Goal: Information Seeking & Learning: Learn about a topic

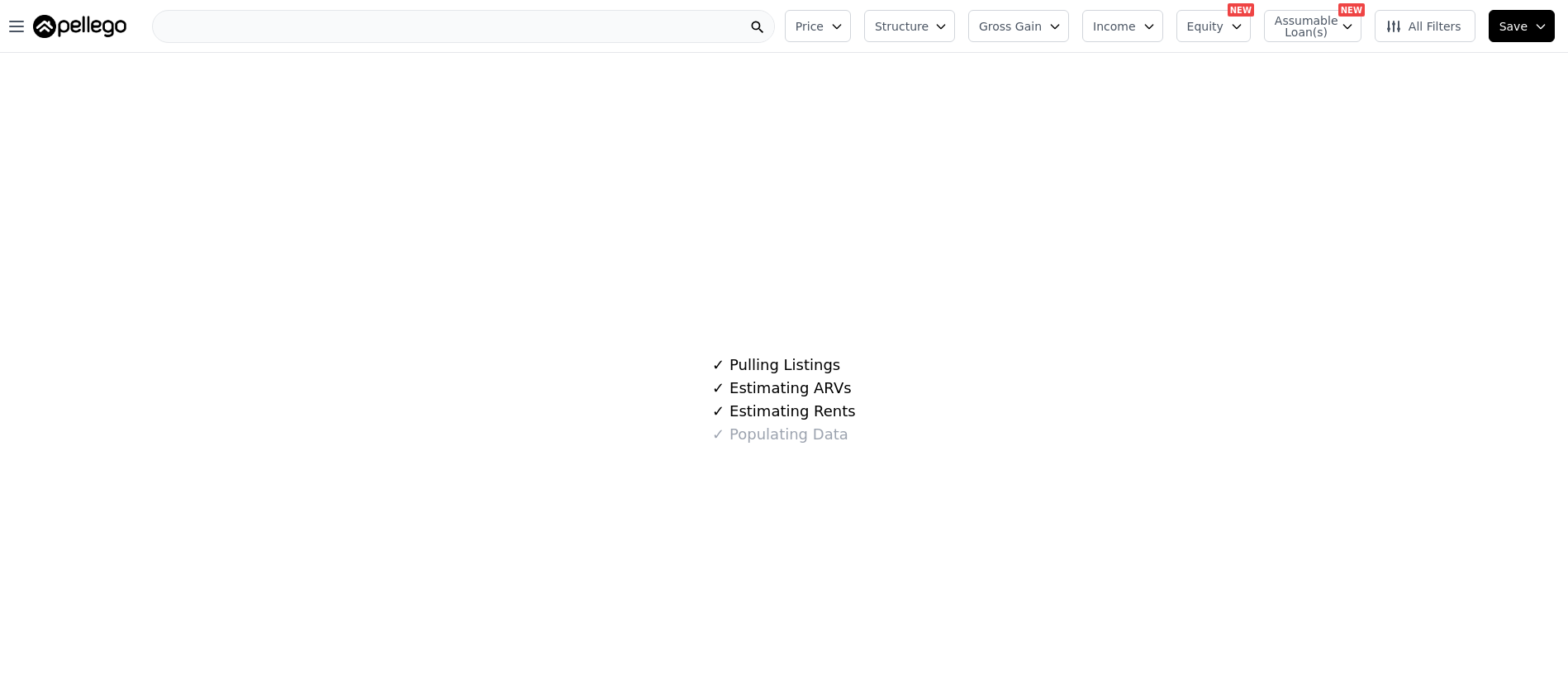
click at [425, 27] on div at bounding box center [464, 26] width 623 height 33
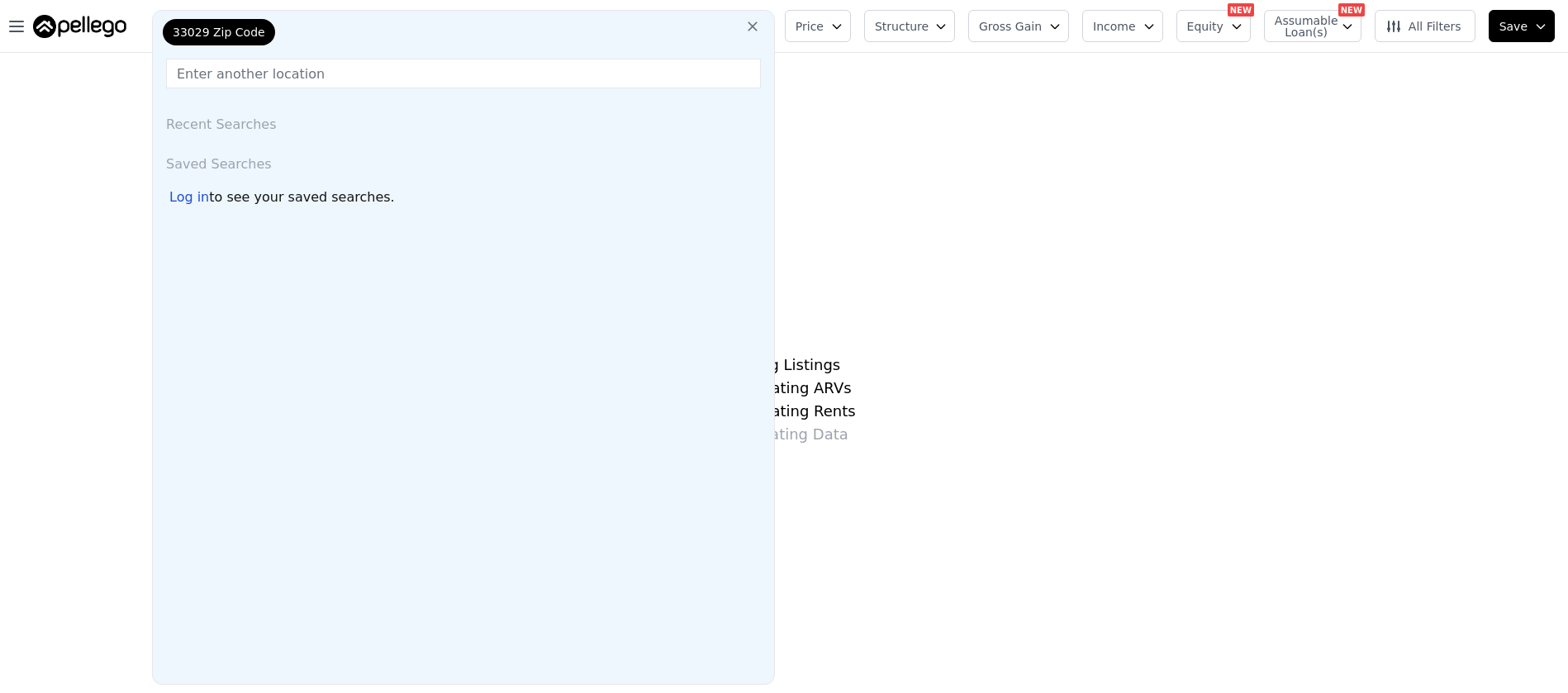
click at [301, 73] on input "text" at bounding box center [463, 74] width 595 height 29
click at [255, 32] on span "33029 Zip Code" at bounding box center [219, 31] width 92 height 17
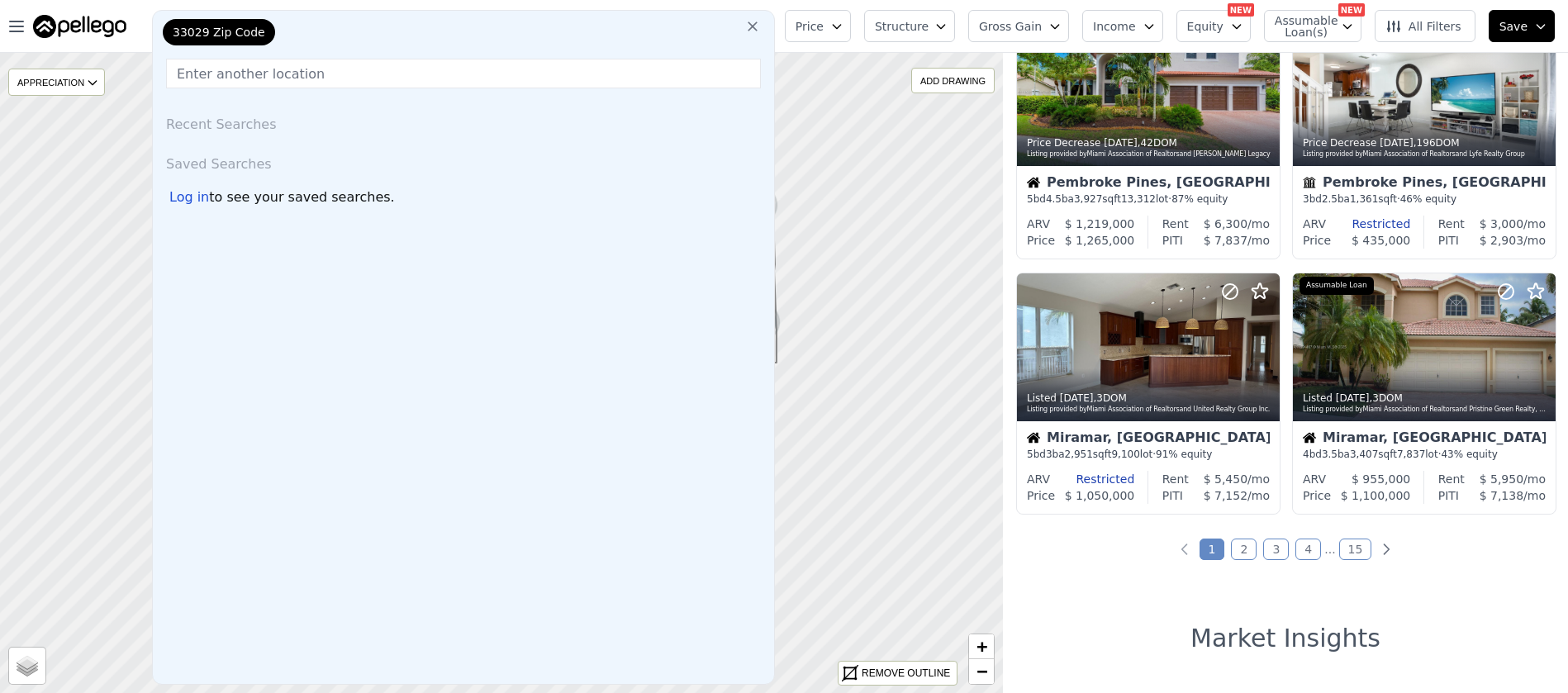
scroll to position [1103, 0]
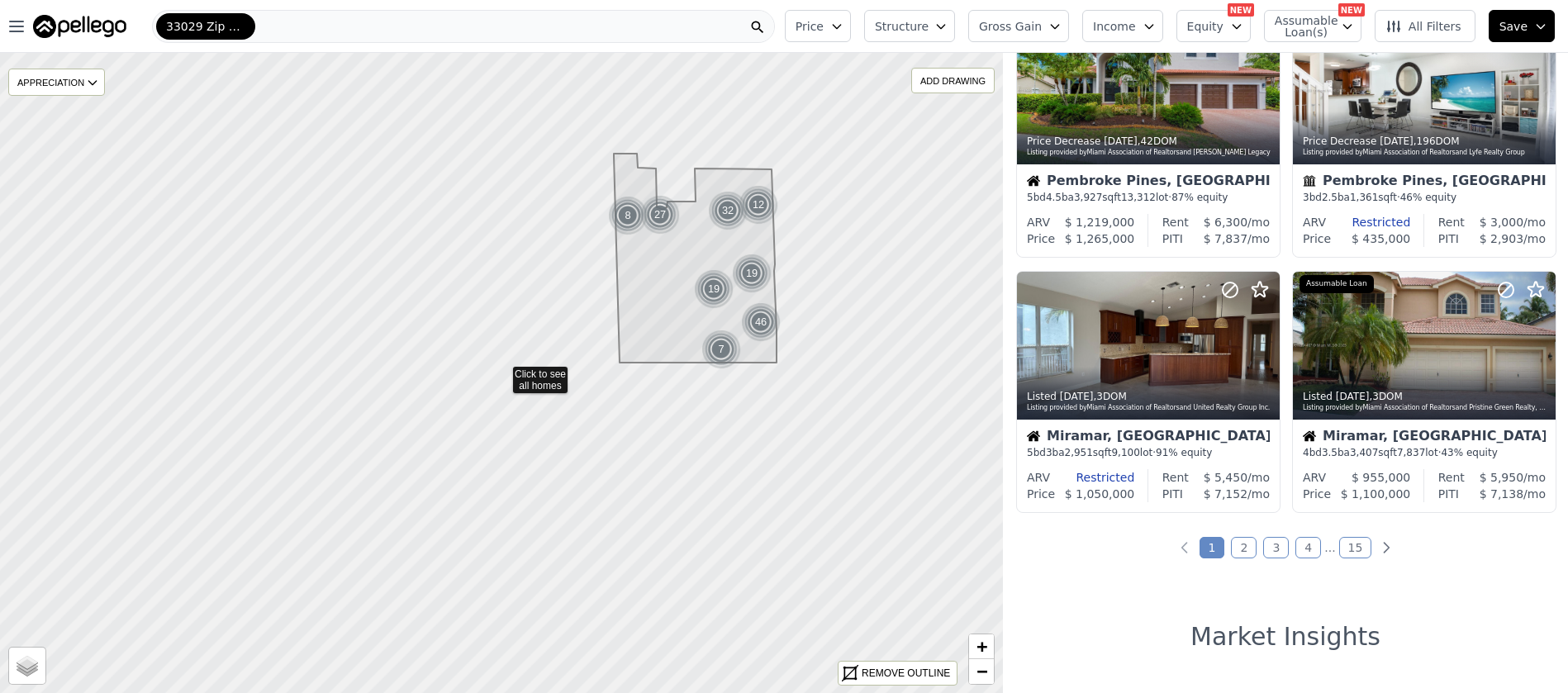
click at [1247, 545] on link "2" at bounding box center [1244, 548] width 25 height 22
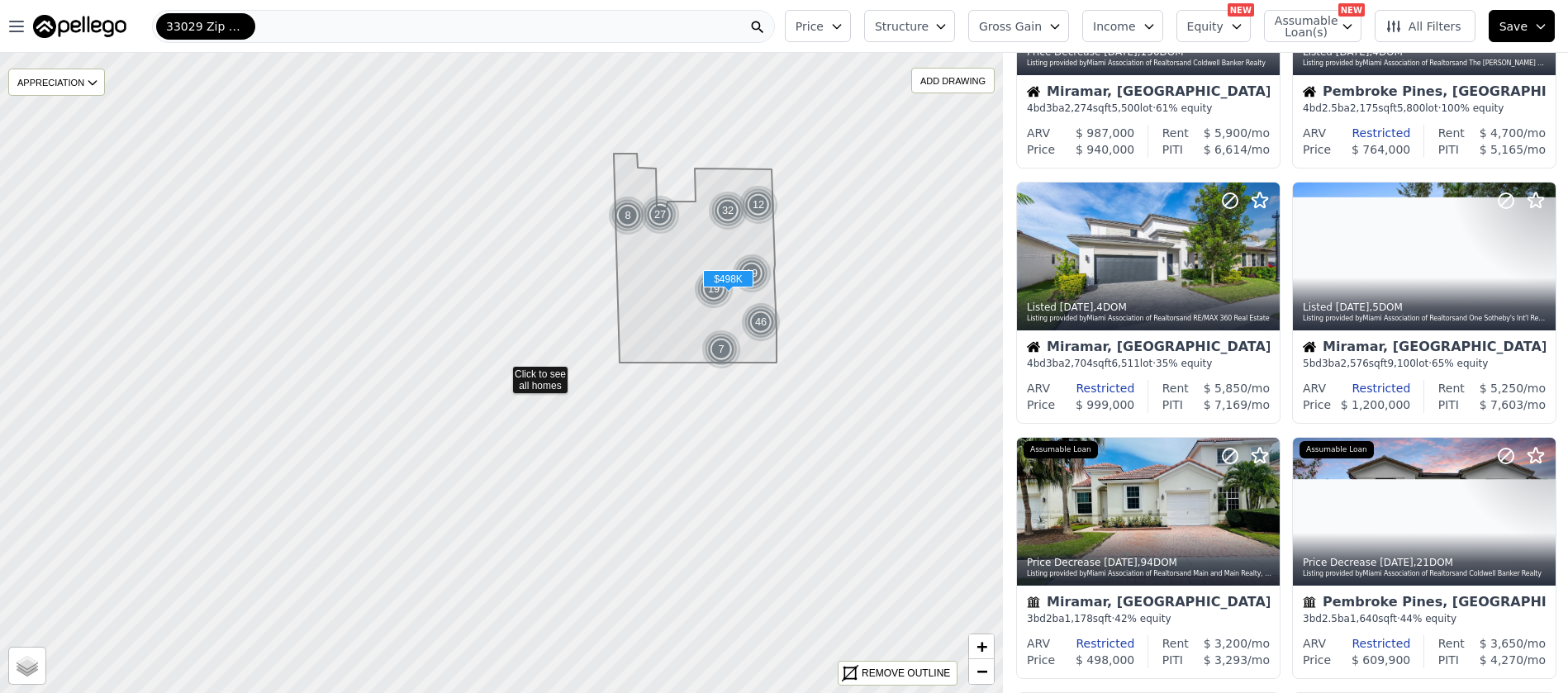
scroll to position [0, 0]
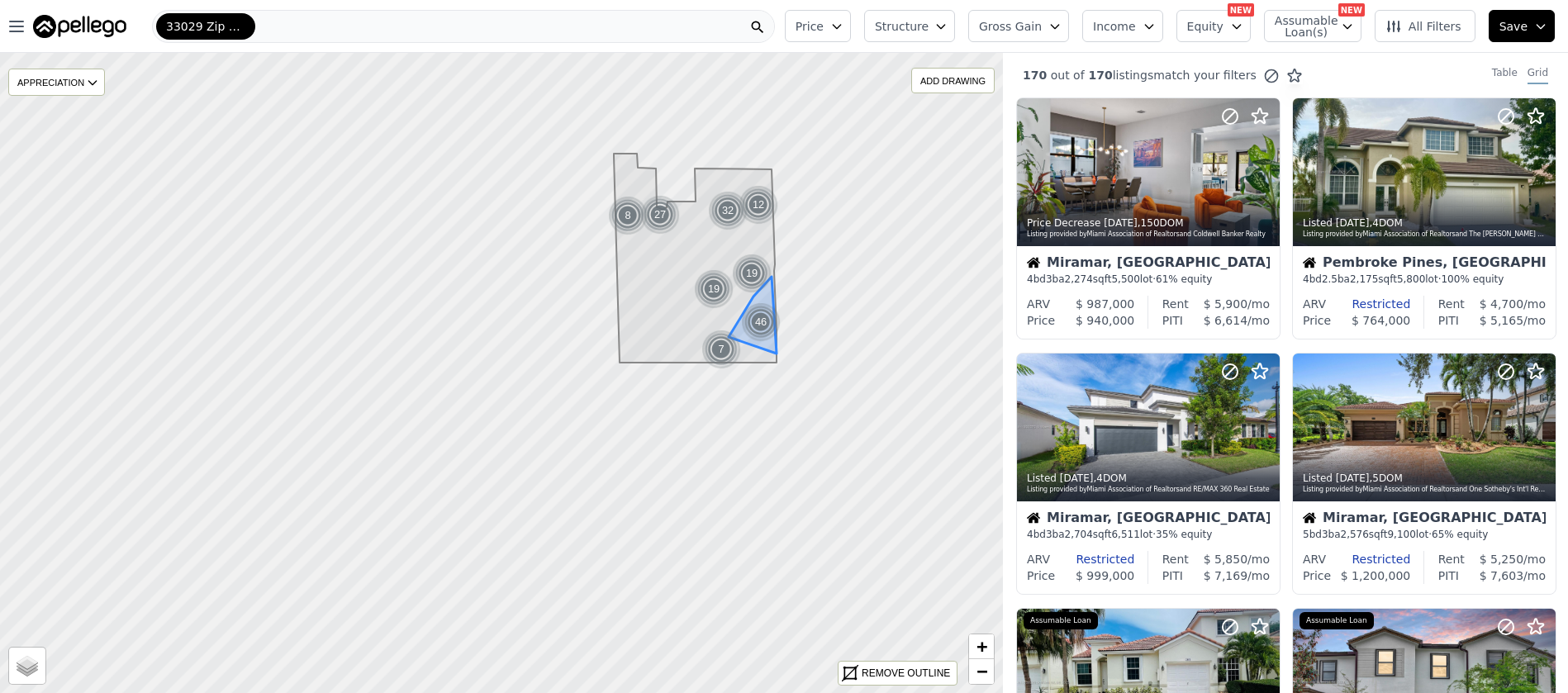
click at [758, 321] on div "46" at bounding box center [760, 322] width 39 height 39
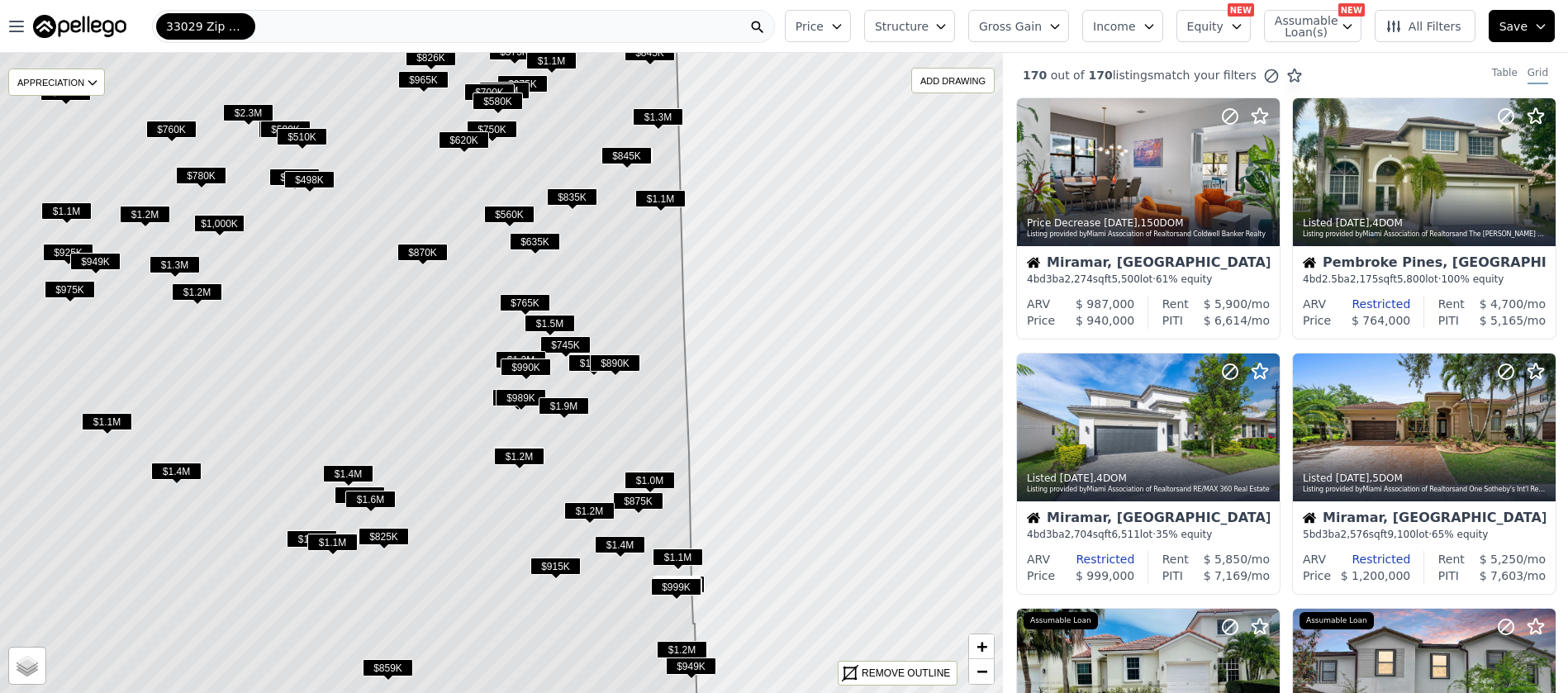
click at [146, 212] on span "$1.2M" at bounding box center [144, 215] width 50 height 18
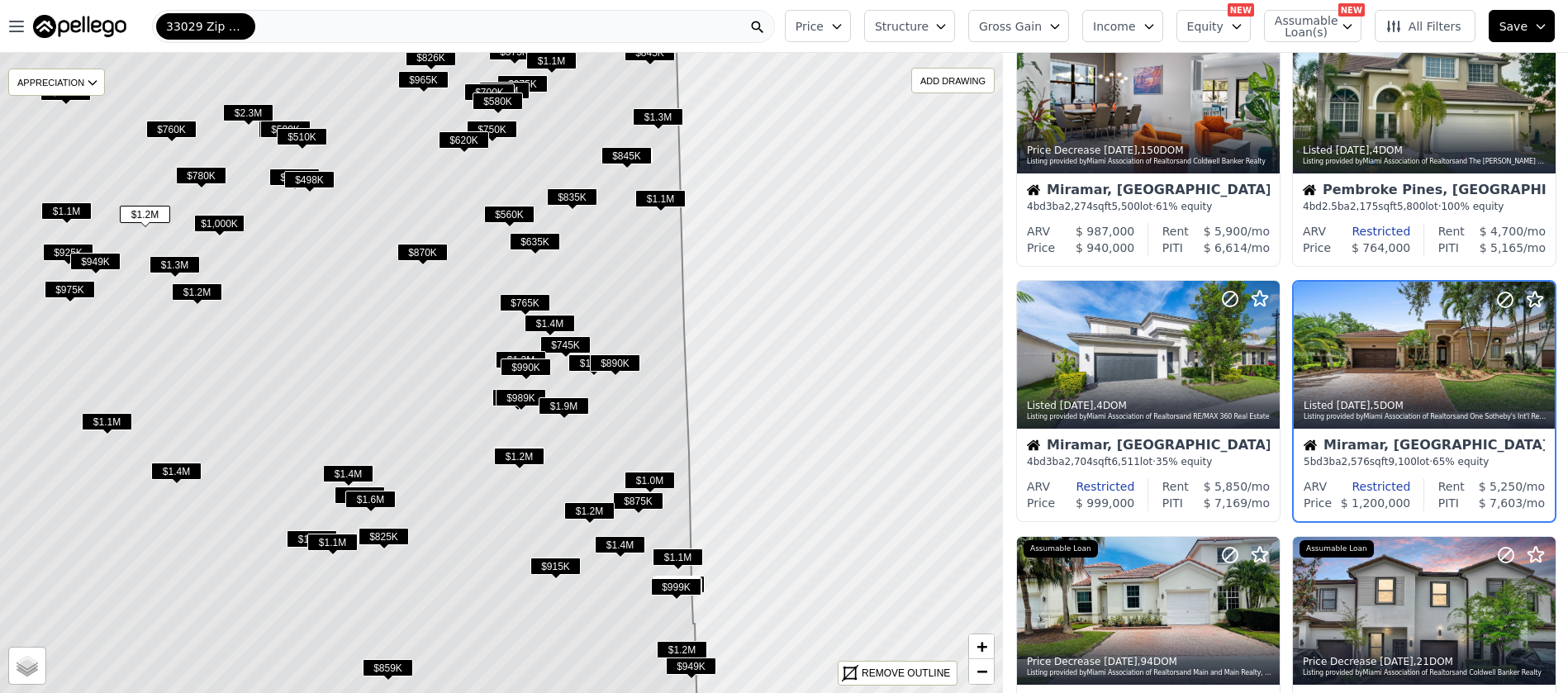
scroll to position [74, 0]
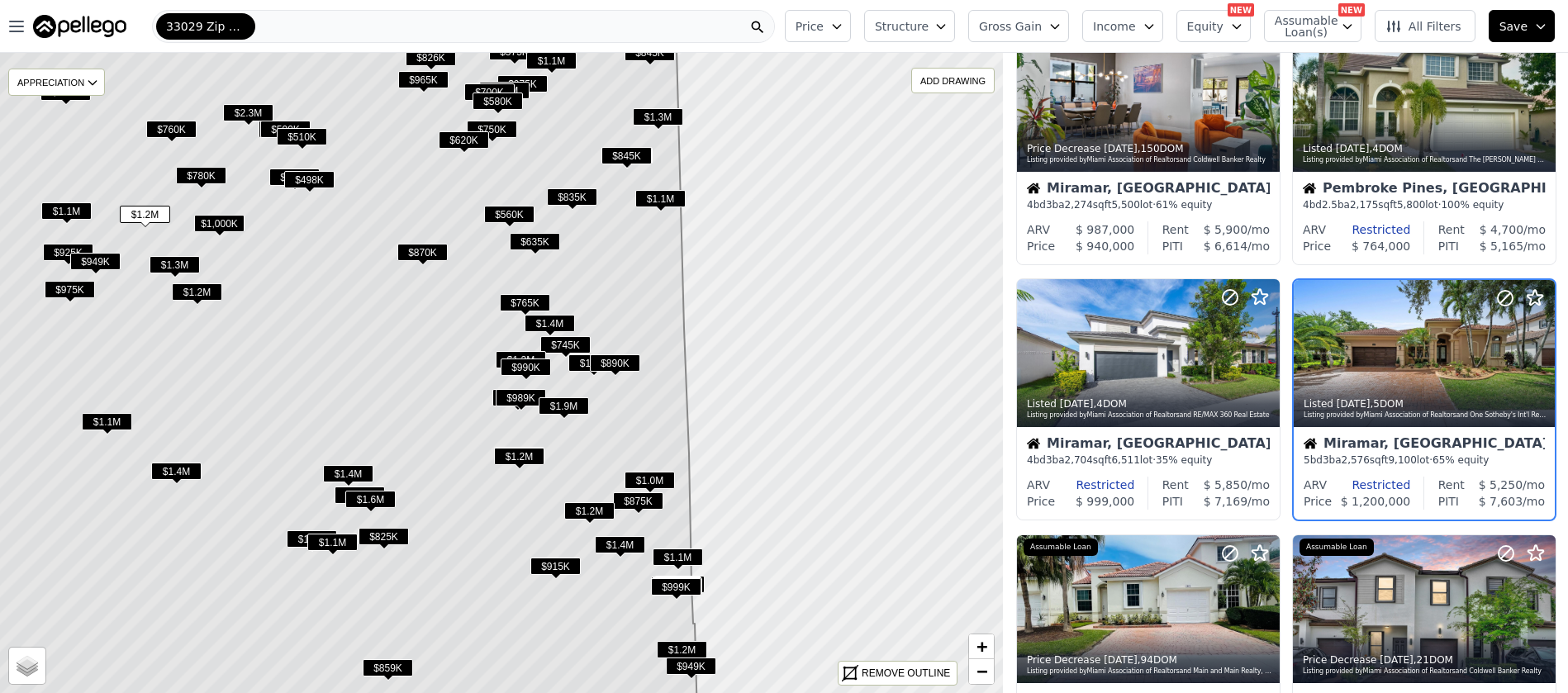
click at [242, 108] on span "$2.3M" at bounding box center [248, 113] width 50 height 18
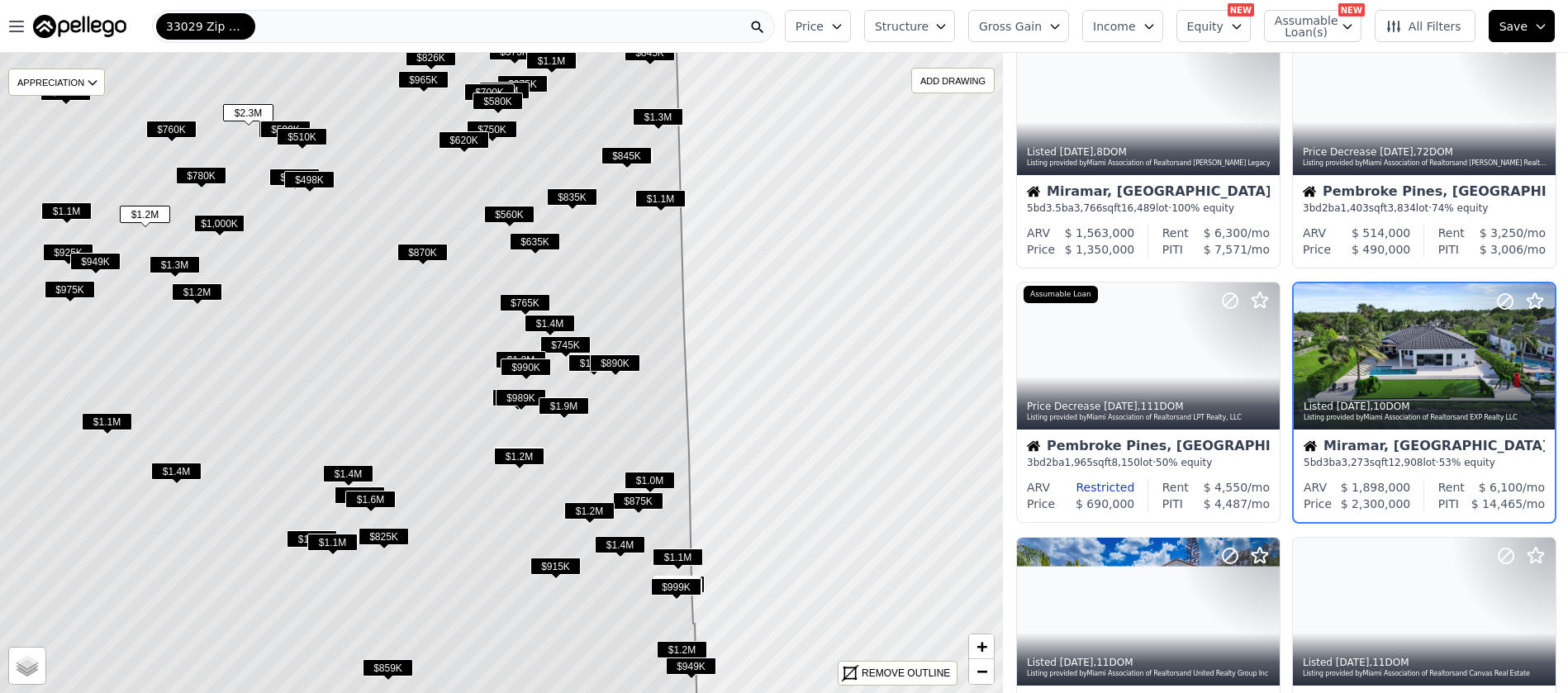
scroll to position [841, 0]
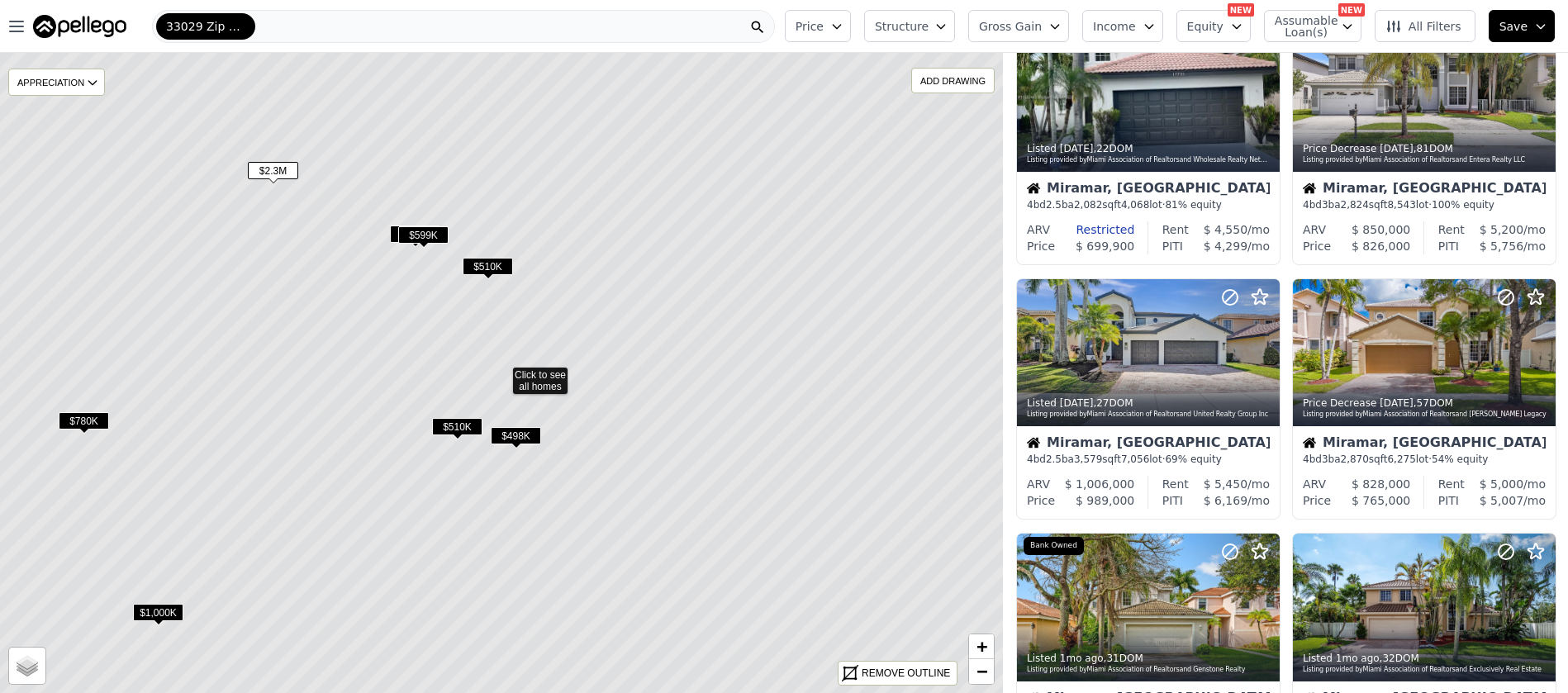
click at [270, 170] on span "$2.3M" at bounding box center [272, 171] width 50 height 18
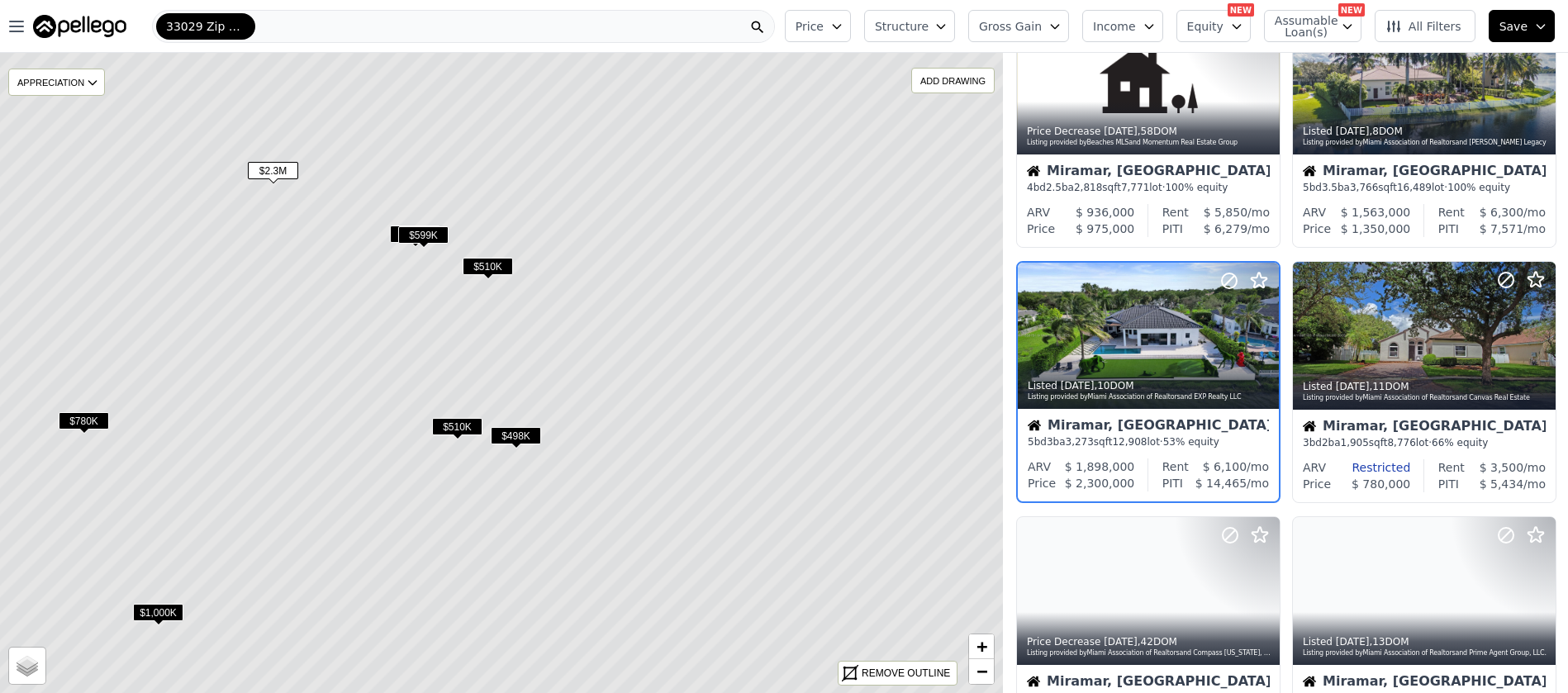
scroll to position [585, 0]
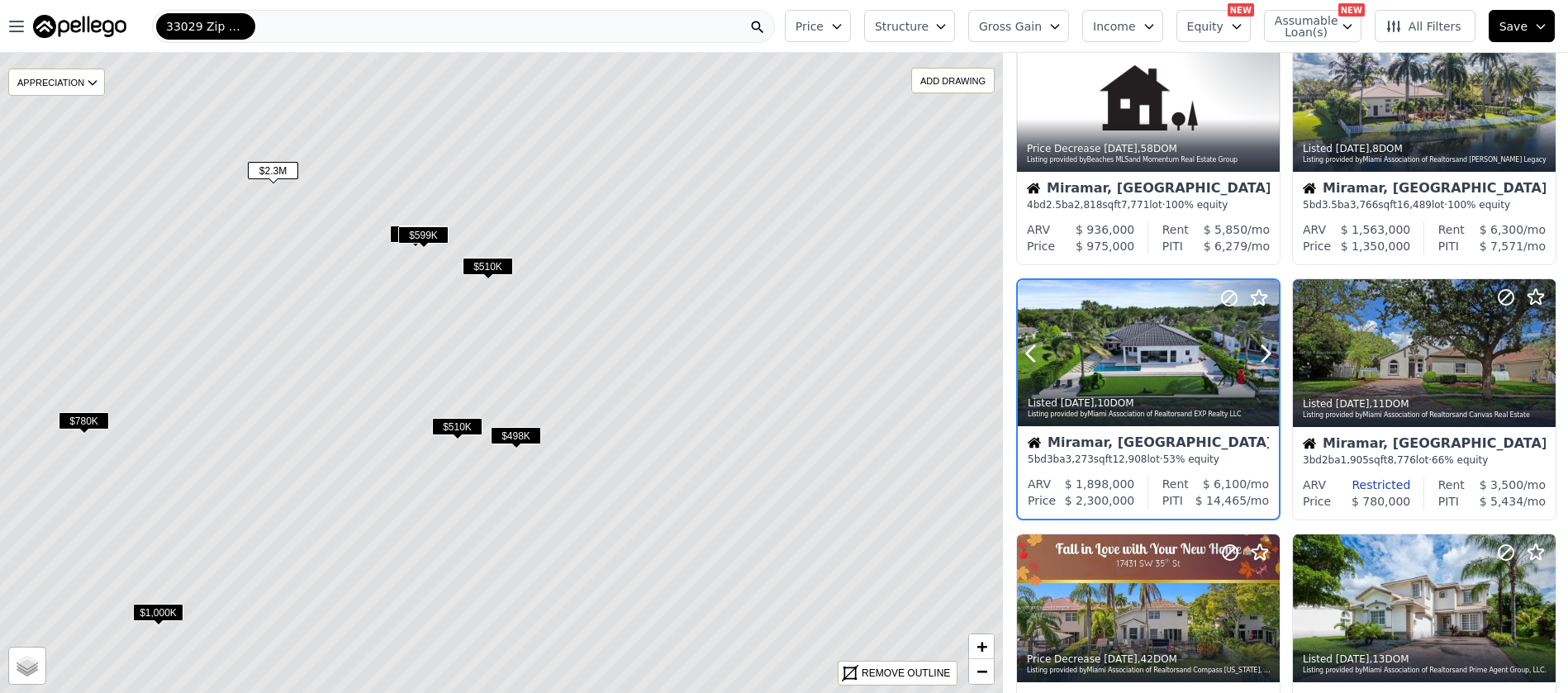
click at [1109, 370] on div at bounding box center [1149, 354] width 261 height 147
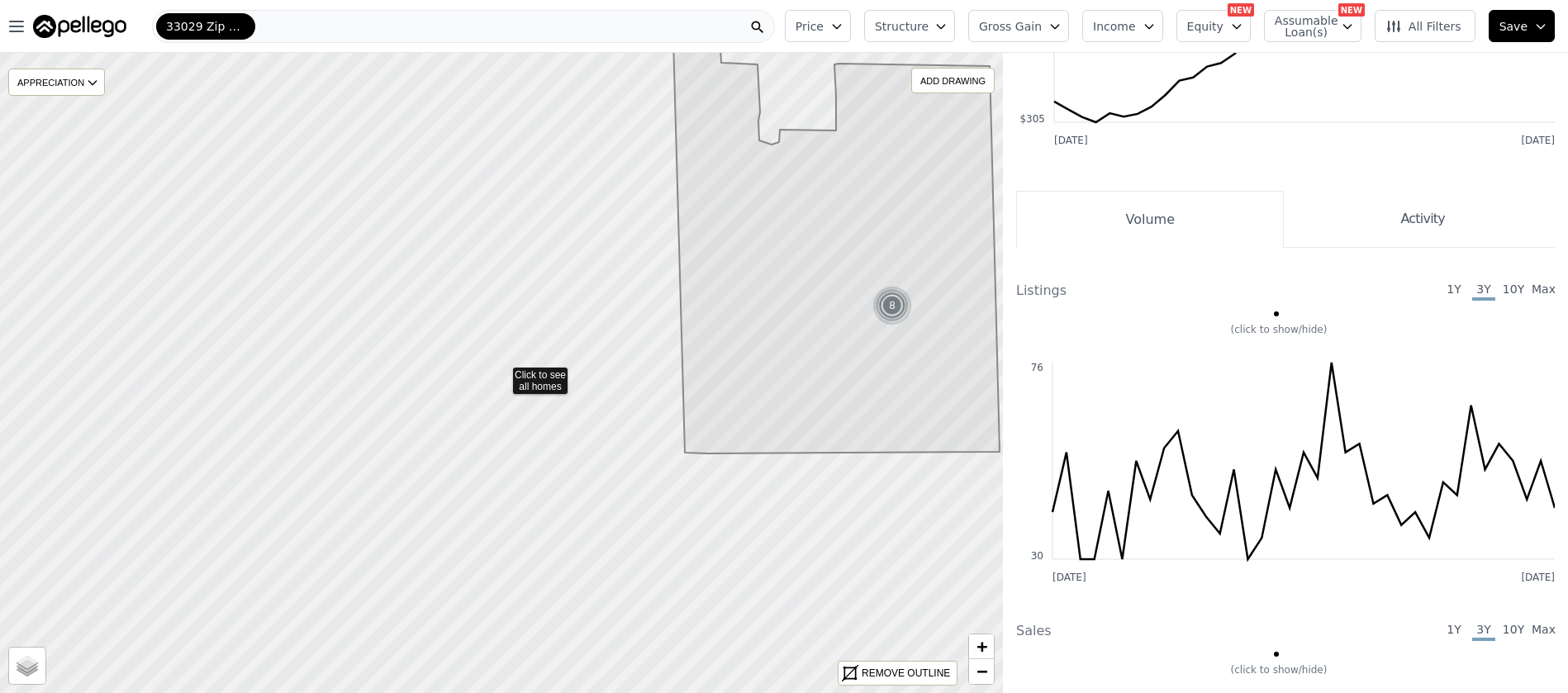
click at [953, 293] on icon at bounding box center [836, 244] width 326 height 420
click at [953, 294] on icon at bounding box center [836, 244] width 326 height 420
click at [974, 306] on icon at bounding box center [836, 244] width 326 height 420
click at [898, 303] on img at bounding box center [892, 306] width 40 height 39
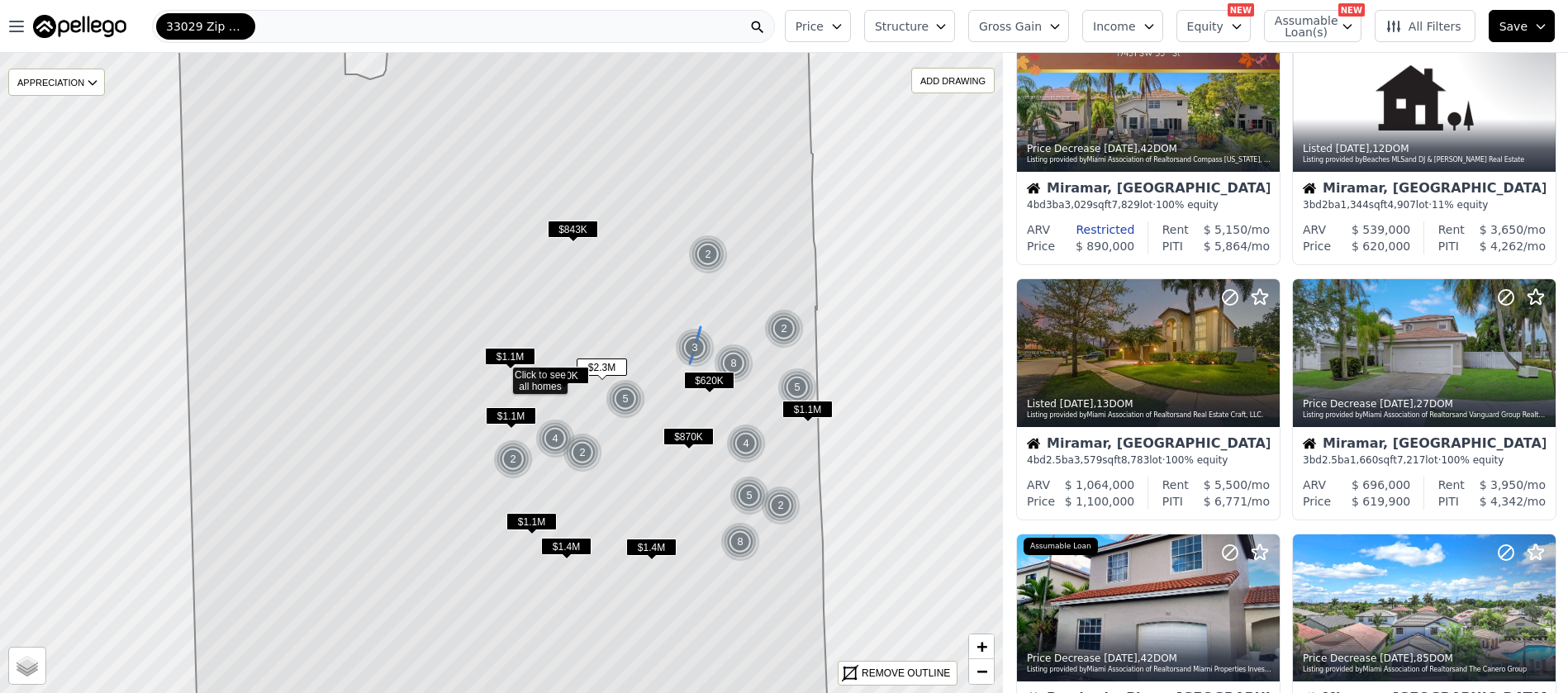
click at [696, 348] on div "3" at bounding box center [695, 348] width 39 height 39
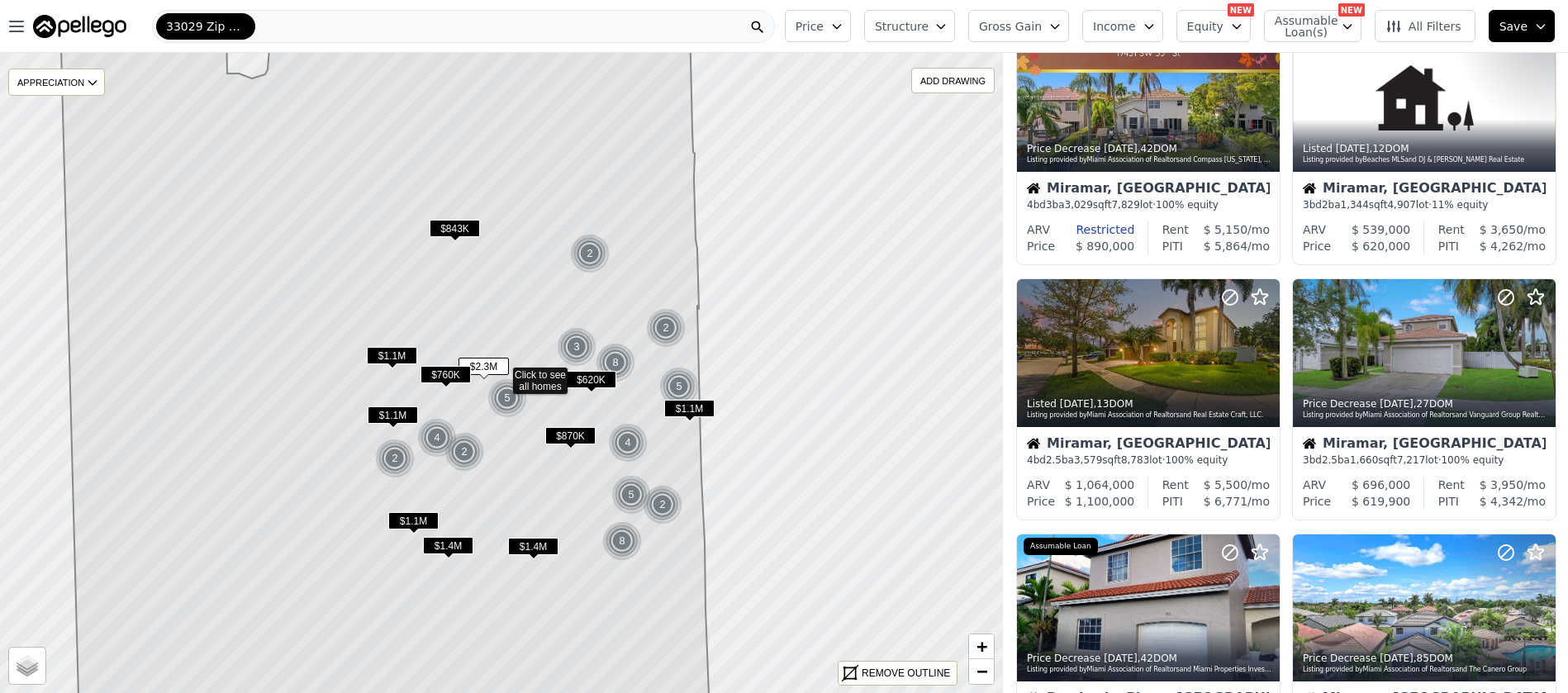
click at [688, 408] on span "$1.1M" at bounding box center [689, 409] width 50 height 18
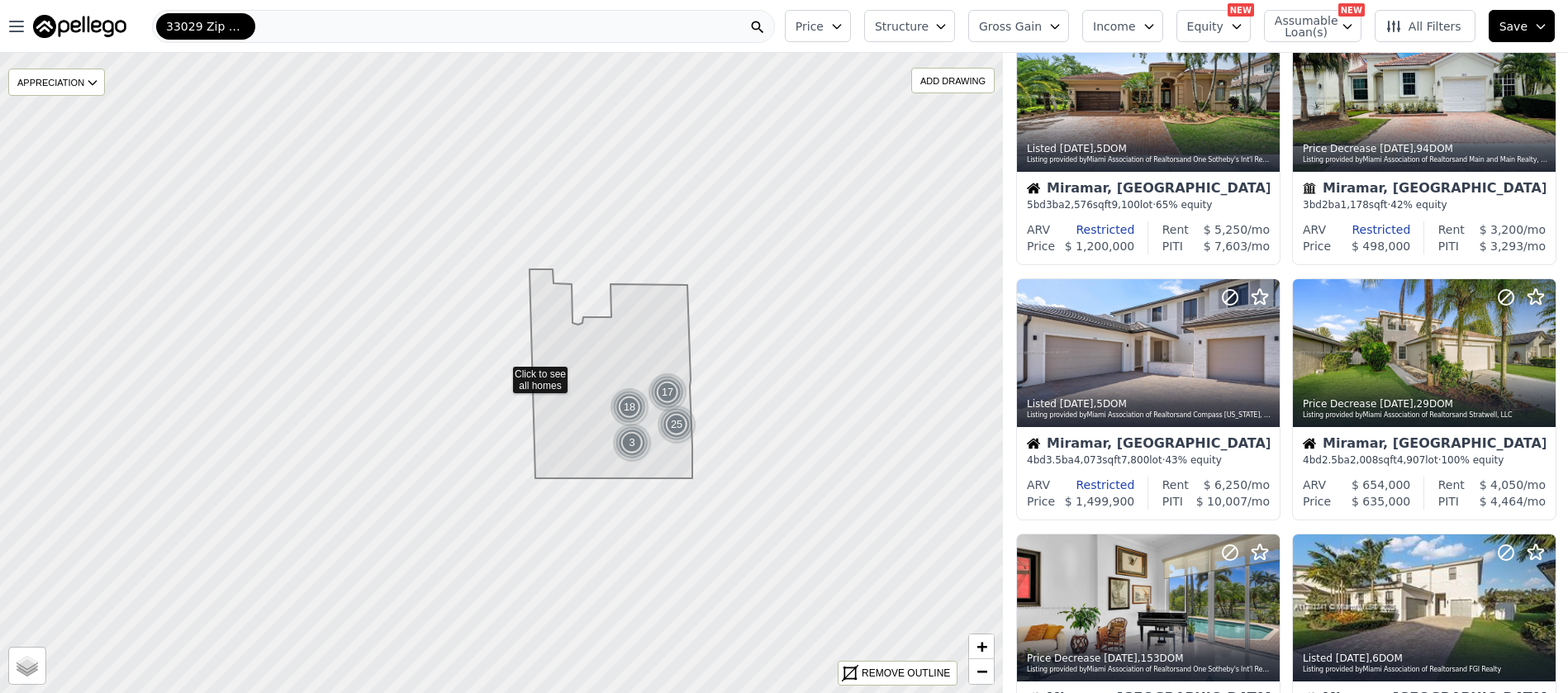
scroll to position [74, 0]
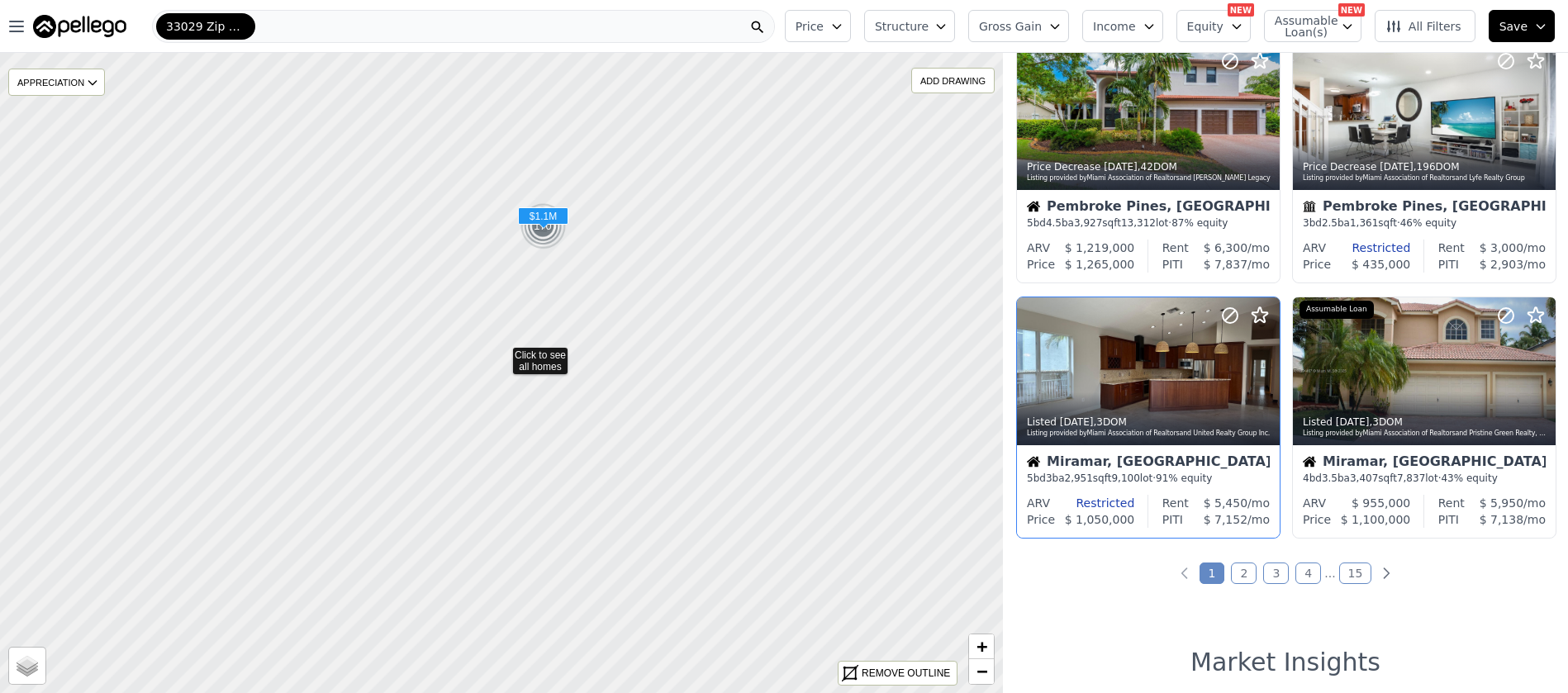
scroll to position [1078, 0]
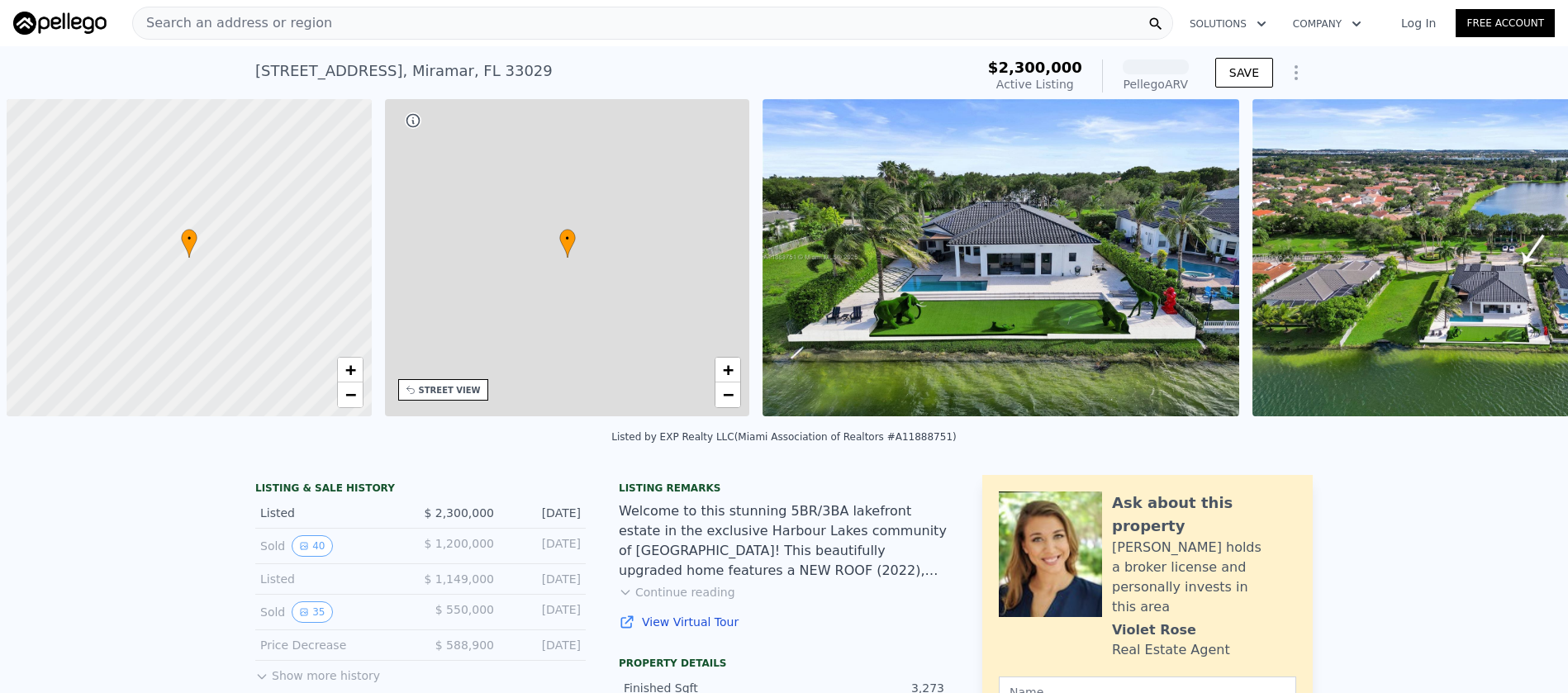
scroll to position [0, 7]
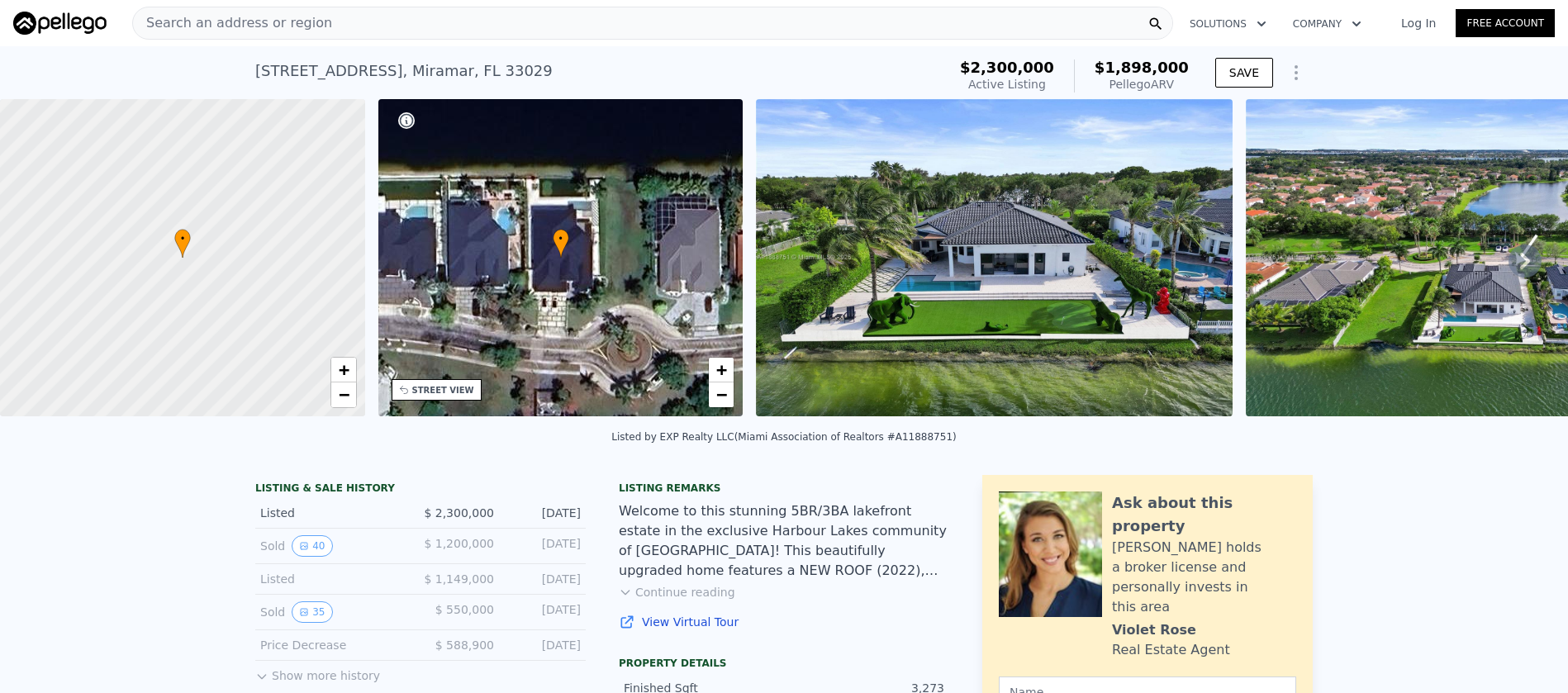
click at [896, 308] on img at bounding box center [995, 258] width 476 height 318
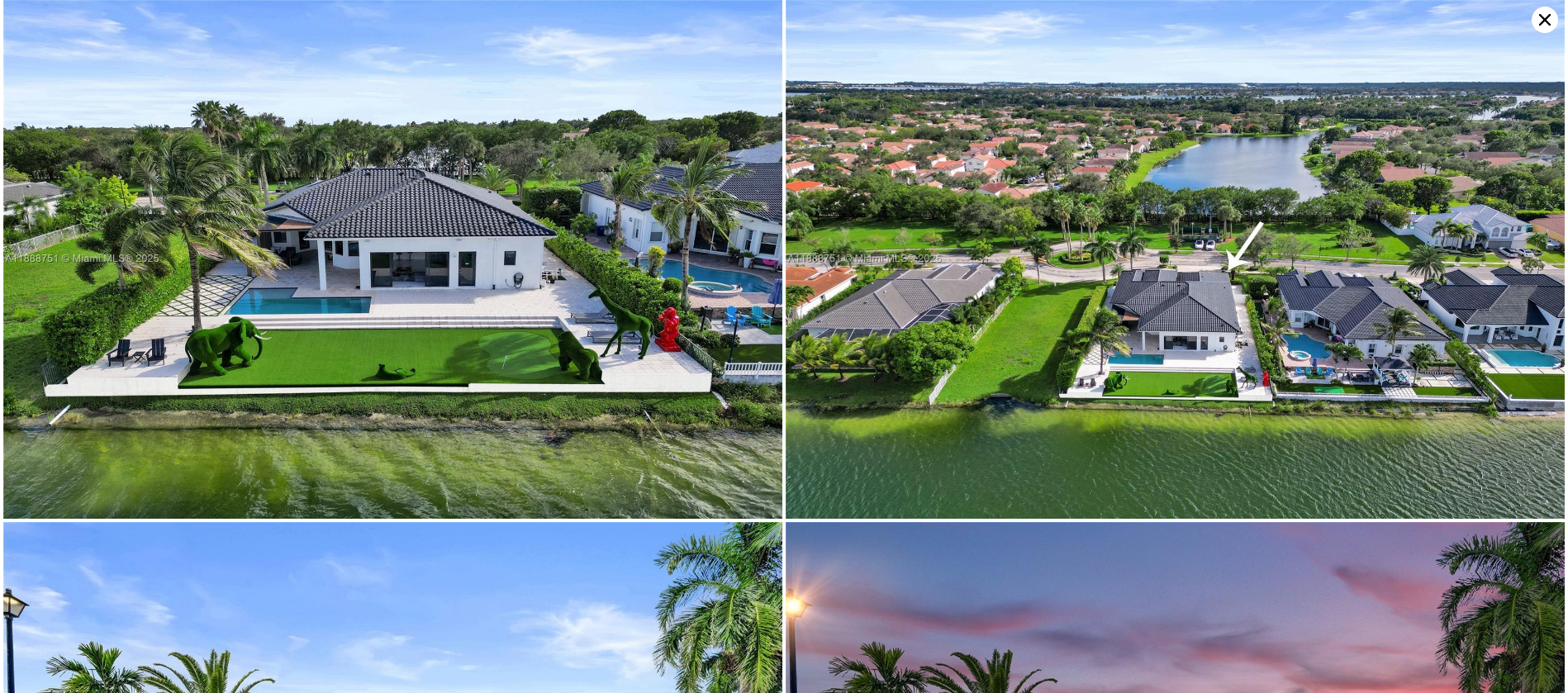
click at [624, 377] on img at bounding box center [392, 260] width 779 height 520
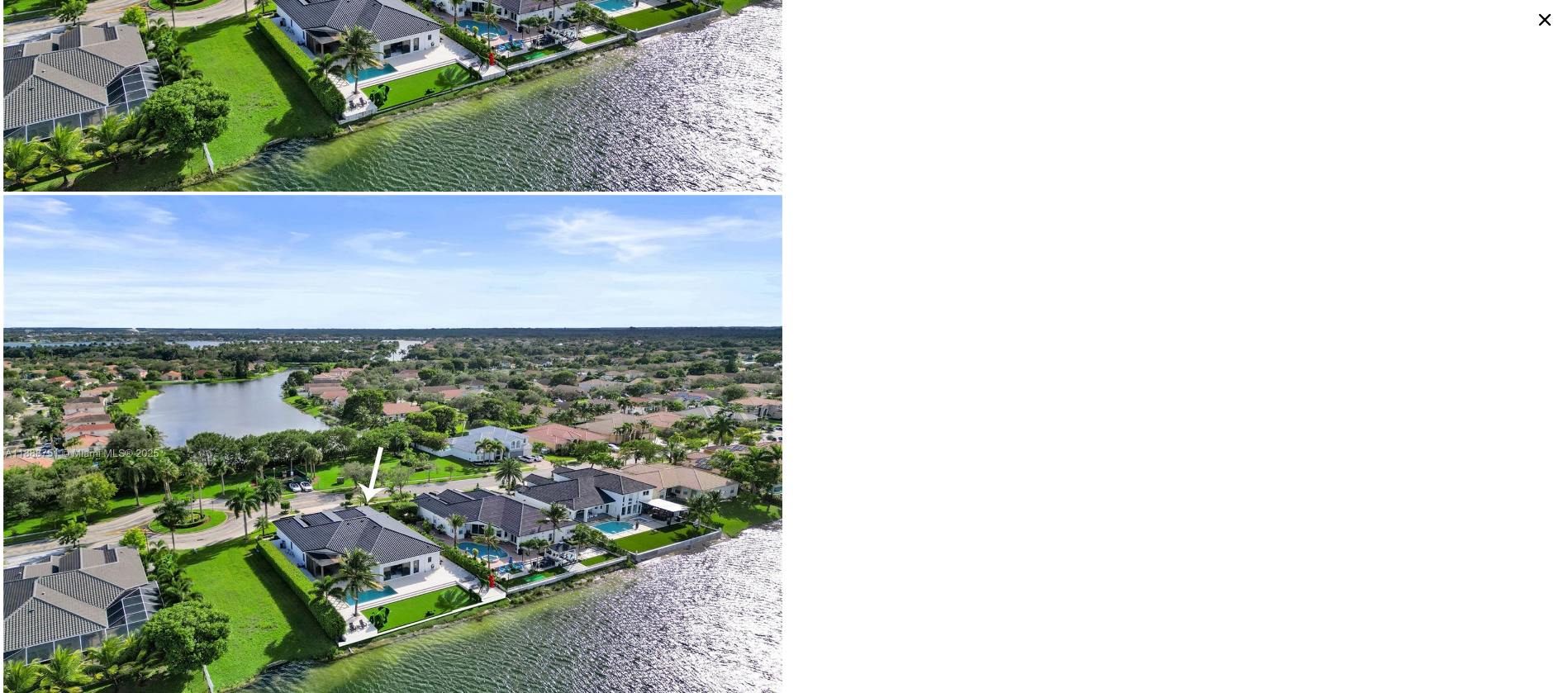
scroll to position [21623, 0]
